Goal: Information Seeking & Learning: Learn about a topic

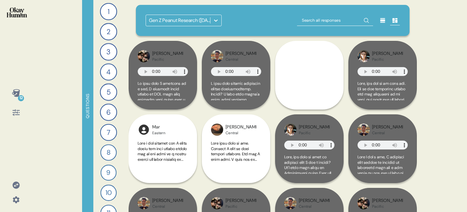
click at [13, 186] on icon at bounding box center [15, 184] width 7 height 7
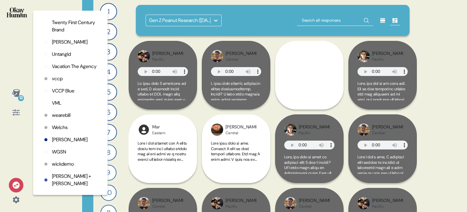
scroll to position [1618, 0]
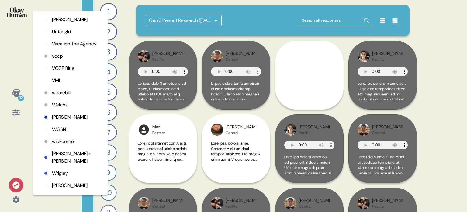
click at [66, 133] on p "WGSN" at bounding box center [59, 128] width 14 height 7
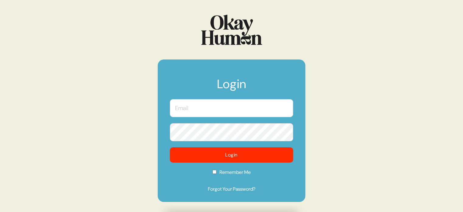
click at [219, 113] on input "text" at bounding box center [231, 108] width 123 height 18
click at [0, 211] on com-1password-button at bounding box center [0, 212] width 0 height 0
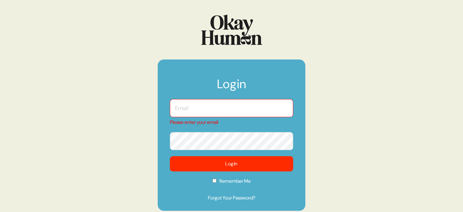
click at [235, 107] on input "text" at bounding box center [231, 108] width 123 height 18
click at [250, 102] on input "text" at bounding box center [231, 108] width 123 height 18
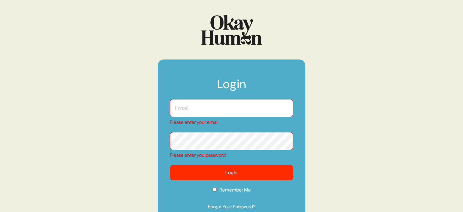
click at [215, 108] on input "text" at bounding box center [231, 108] width 123 height 18
type input "kara@sympler.co"
checkbox input "true"
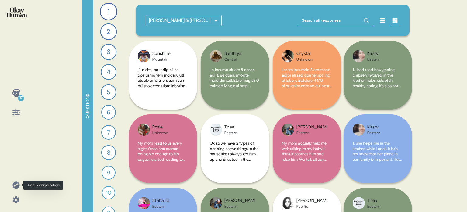
click at [18, 186] on icon at bounding box center [15, 184] width 7 height 7
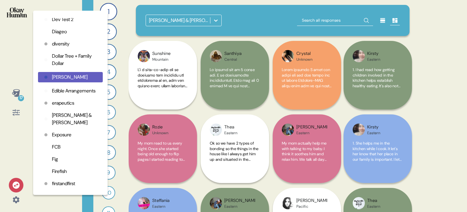
scroll to position [457, 0]
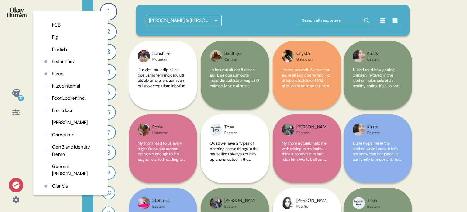
click at [58, 125] on div "Organizations 2k Adidas AMV Anomaly Baby Brezza Banana Republic Barkley Bettor …" at bounding box center [70, 102] width 65 height 169
click at [60, 126] on p "GALE" at bounding box center [70, 122] width 36 height 7
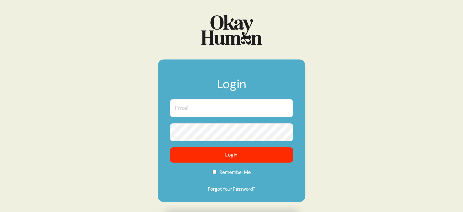
click at [214, 98] on form "Login Login Remember Me Forgot Your Password?" at bounding box center [232, 130] width 148 height 142
click at [214, 108] on input "text" at bounding box center [231, 108] width 123 height 18
type input "[EMAIL_ADDRESS][DOMAIN_NAME]"
checkbox input "true"
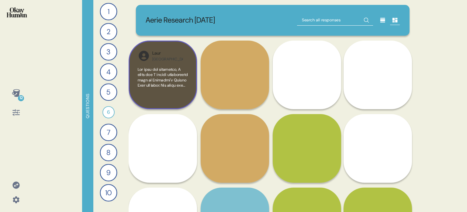
click at [188, 90] on div at bounding box center [163, 83] width 50 height 33
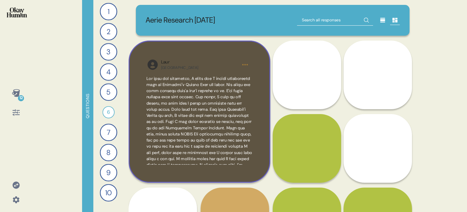
click at [257, 95] on div "Laur USA" at bounding box center [200, 111] width 142 height 142
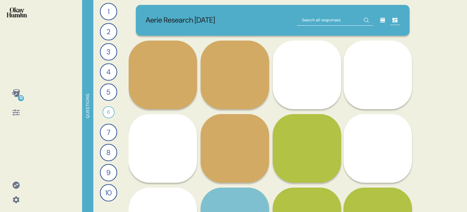
click at [12, 11] on img at bounding box center [17, 12] width 20 height 10
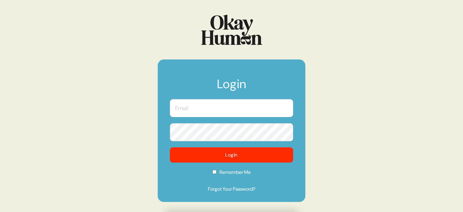
click at [207, 106] on input "text" at bounding box center [231, 108] width 123 height 18
type input "kara@sympler.co"
checkbox input "true"
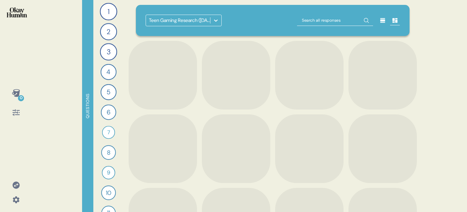
click at [216, 23] on icon at bounding box center [216, 20] width 6 height 6
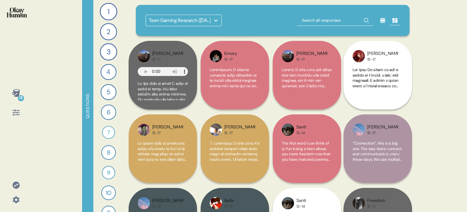
click at [216, 23] on icon at bounding box center [216, 20] width 6 height 6
click at [215, 20] on icon at bounding box center [216, 20] width 6 height 6
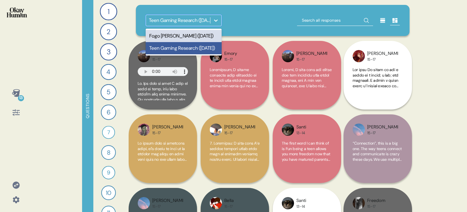
click at [249, 20] on div "option Fogo de Chão (Feb 2024) focused, 1 of 2. 2 results available. Use Up and…" at bounding box center [273, 21] width 255 height 12
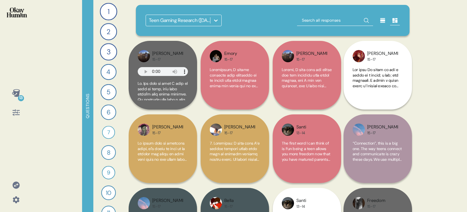
click at [217, 21] on icon at bounding box center [216, 20] width 6 height 6
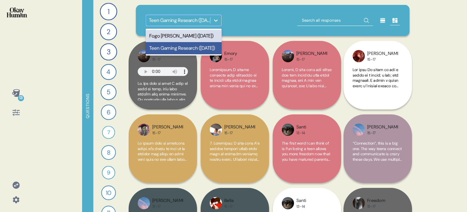
click at [176, 35] on div "Fogo [PERSON_NAME] ([DATE])" at bounding box center [184, 36] width 76 height 12
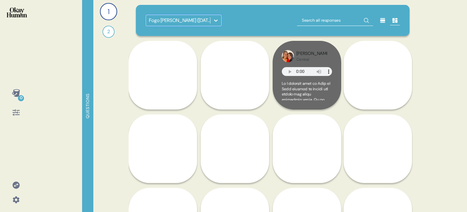
scroll to position [152, 0]
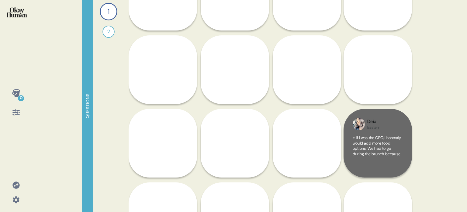
click at [371, 141] on span "It. If I was the CEO, I honestly would add more food options. We had to go duri…" at bounding box center [378, 193] width 50 height 117
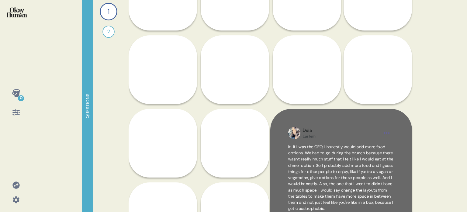
click at [371, 141] on div "Deia Eastern It. If I was the CEO, I honestly would add more food options. We h…" at bounding box center [342, 180] width 142 height 142
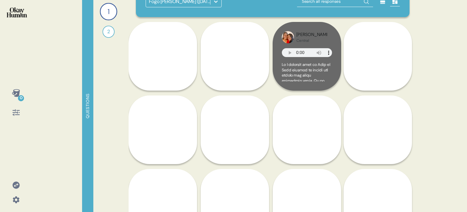
scroll to position [0, 0]
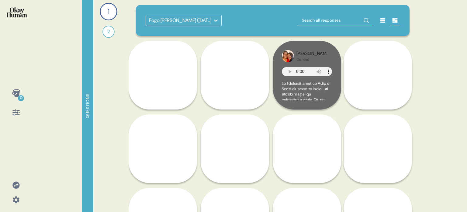
click at [216, 22] on icon at bounding box center [216, 20] width 6 height 6
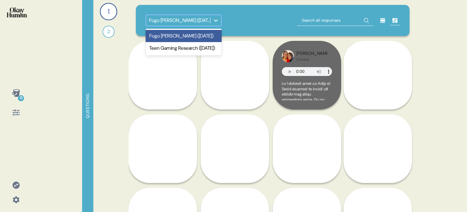
click at [219, 18] on div at bounding box center [216, 20] width 11 height 11
click at [196, 46] on div "Teen Gaming Research ([DATE])" at bounding box center [184, 48] width 76 height 12
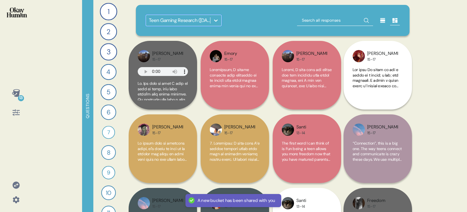
click at [216, 19] on icon at bounding box center [216, 20] width 6 height 6
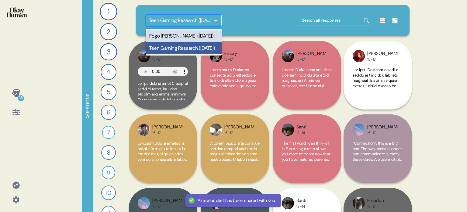
click at [237, 27] on div "option Teen Gaming Research (Dec. 2023), selected. option Fogo de Chão (Feb 202…" at bounding box center [273, 20] width 274 height 31
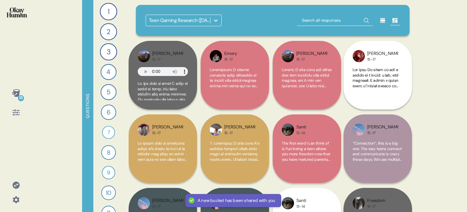
click at [16, 93] on icon at bounding box center [16, 93] width 8 height 8
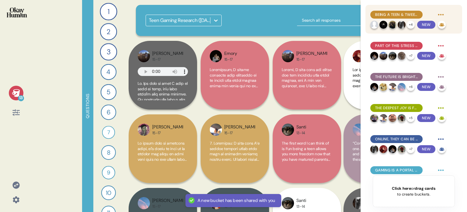
click at [382, 16] on span "Being a teen & tween today is characterized by stress, depression, and confusio…" at bounding box center [397, 14] width 43 height 5
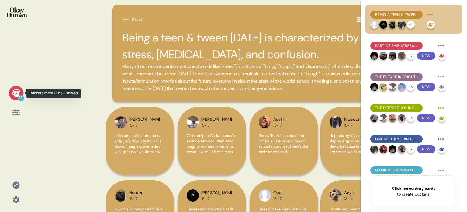
click at [12, 96] on icon at bounding box center [16, 93] width 9 height 9
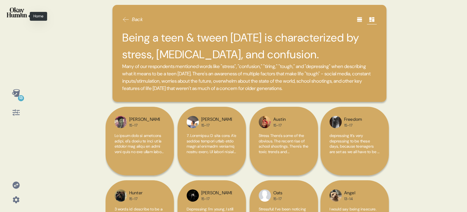
click at [13, 17] on img at bounding box center [17, 12] width 20 height 10
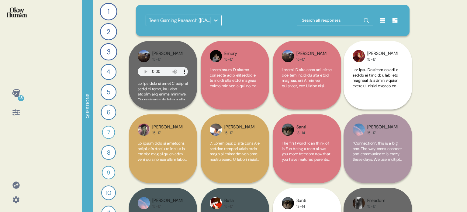
click at [212, 22] on div at bounding box center [216, 20] width 11 height 11
click at [184, 89] on span at bounding box center [163, 90] width 50 height 19
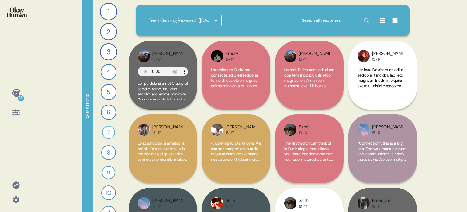
click at [215, 18] on icon at bounding box center [216, 20] width 6 height 6
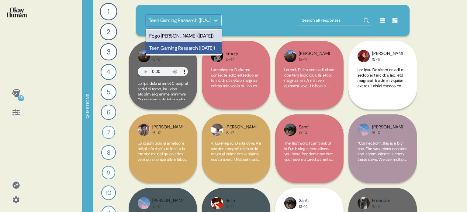
click at [178, 35] on div "Fogo [PERSON_NAME] ([DATE])" at bounding box center [184, 36] width 76 height 12
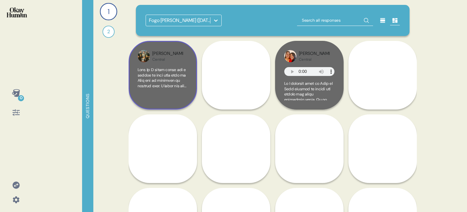
click at [166, 97] on div at bounding box center [163, 83] width 50 height 33
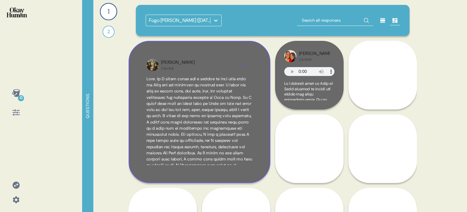
click at [263, 152] on div "[PERSON_NAME] Central" at bounding box center [200, 112] width 142 height 142
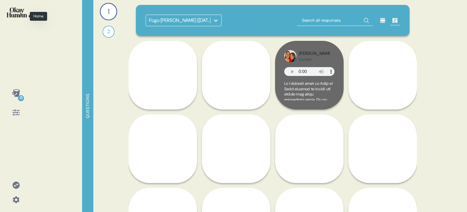
click at [11, 14] on img at bounding box center [17, 12] width 20 height 10
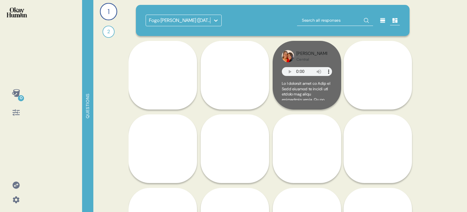
click at [215, 20] on icon at bounding box center [216, 20] width 4 height 2
